Goal: Task Accomplishment & Management: Use online tool/utility

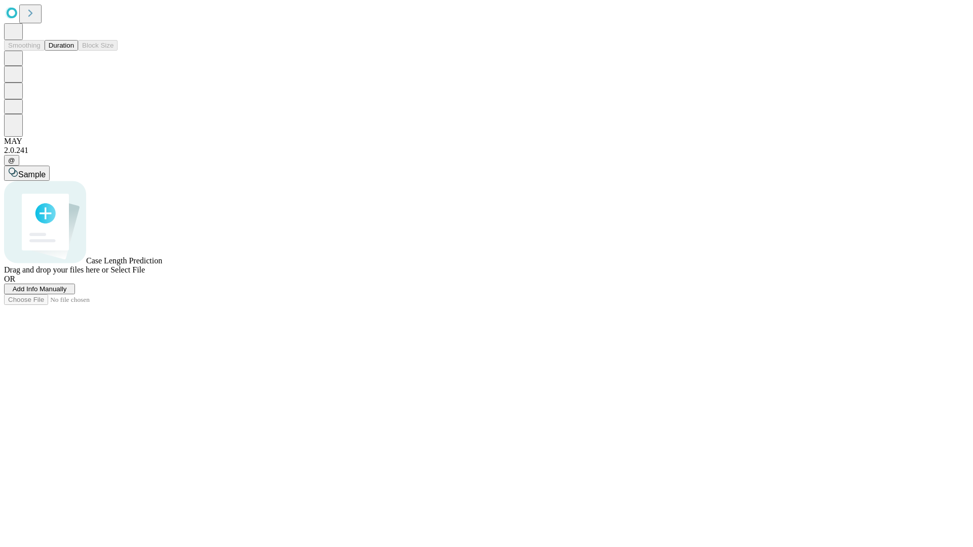
click at [74, 51] on button "Duration" at bounding box center [61, 45] width 33 height 11
click at [67, 293] on span "Add Info Manually" at bounding box center [40, 289] width 54 height 8
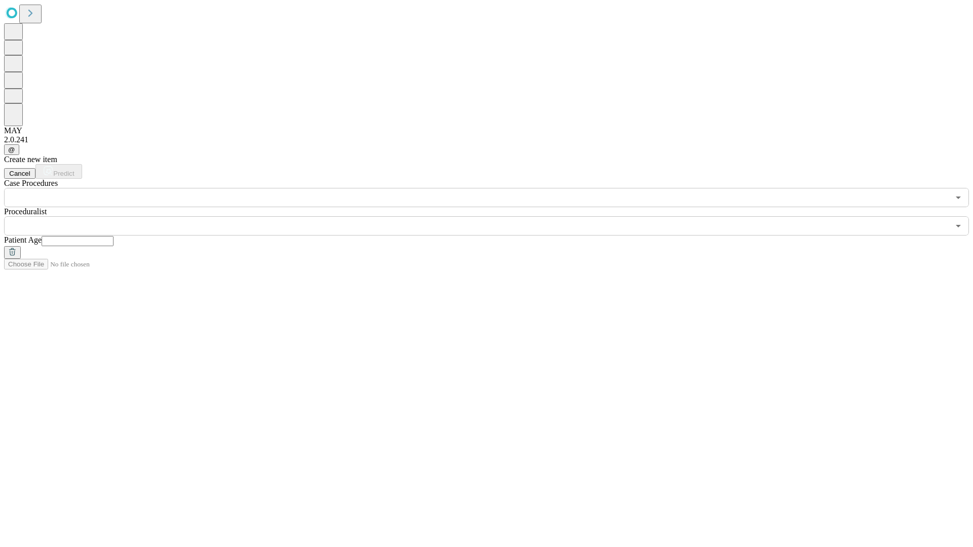
click at [114, 236] on input "text" at bounding box center [78, 241] width 72 height 10
type input "**"
click at [494, 216] on input "text" at bounding box center [476, 225] width 945 height 19
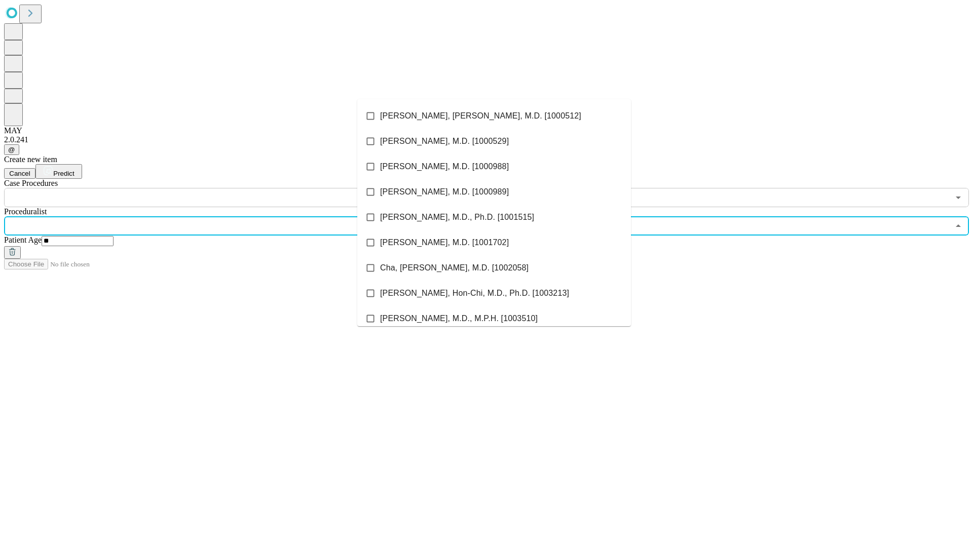
click at [494, 116] on li "[PERSON_NAME], [PERSON_NAME], M.D. [1000512]" at bounding box center [494, 115] width 274 height 25
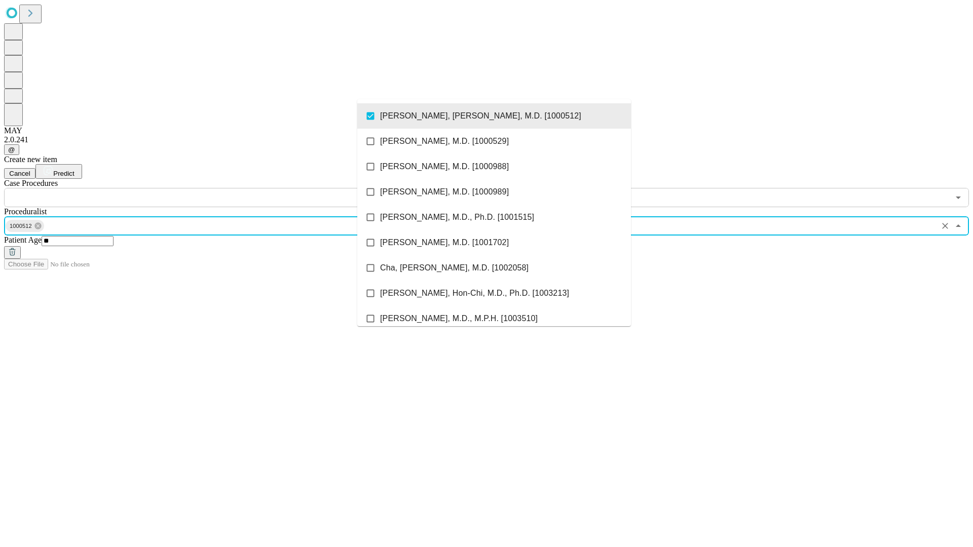
click at [213, 188] on input "text" at bounding box center [476, 197] width 945 height 19
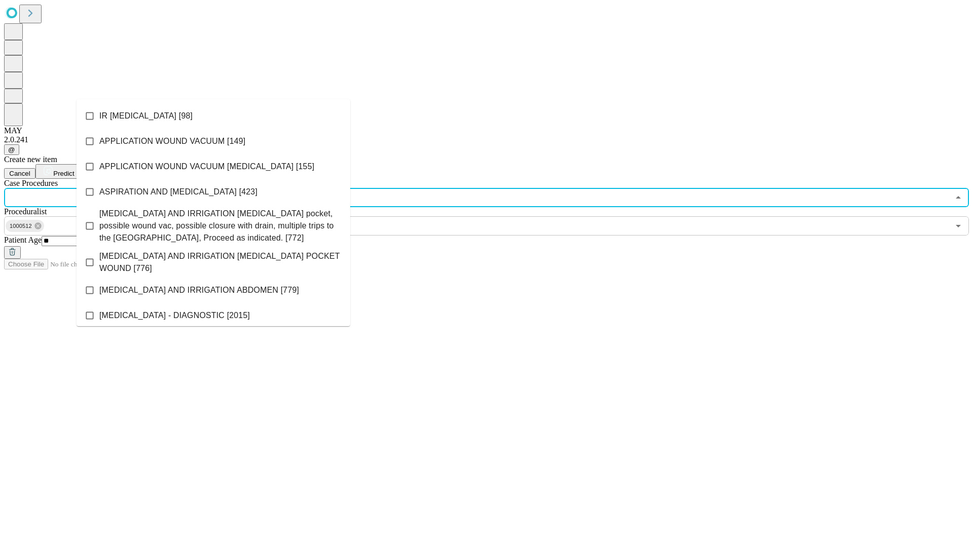
click at [213, 116] on li "IR [MEDICAL_DATA] [98]" at bounding box center [214, 115] width 274 height 25
